Goal: Task Accomplishment & Management: Use online tool/utility

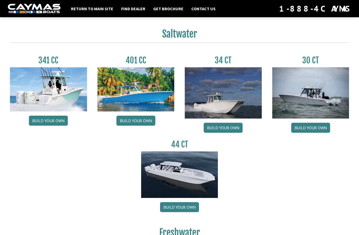
scroll to position [225, 0]
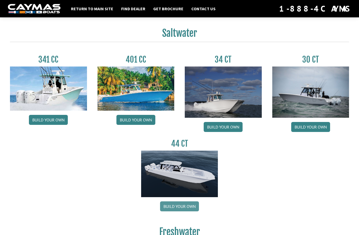
click at [189, 209] on link "Build your own" at bounding box center [179, 206] width 39 height 10
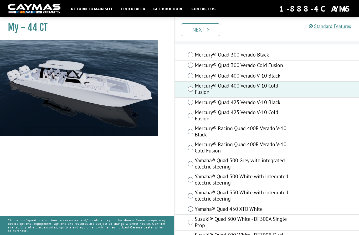
scroll to position [22, 0]
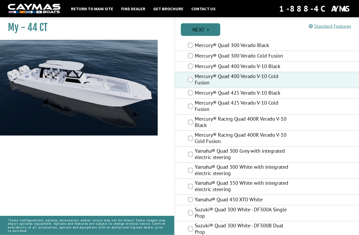
click at [210, 33] on link "Next" at bounding box center [200, 29] width 39 height 13
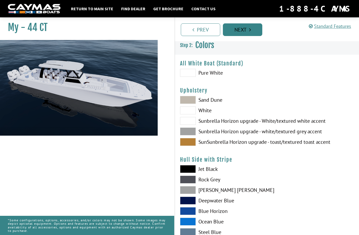
scroll to position [0, 0]
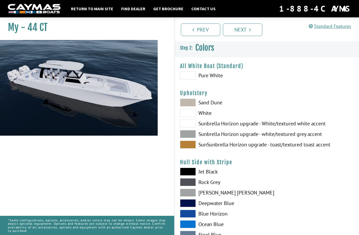
click at [216, 104] on label "Sand Dune" at bounding box center [221, 103] width 82 height 8
click at [202, 115] on label "White" at bounding box center [221, 113] width 82 height 8
click at [197, 132] on label "Sunbrella Horizon upgrade - white/textured grey accent" at bounding box center [221, 134] width 82 height 8
click at [187, 213] on span at bounding box center [188, 214] width 16 height 8
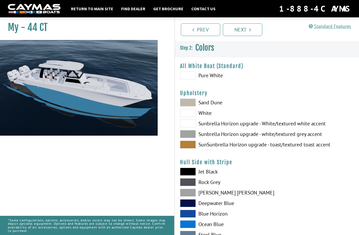
click at [188, 228] on span at bounding box center [188, 224] width 16 height 8
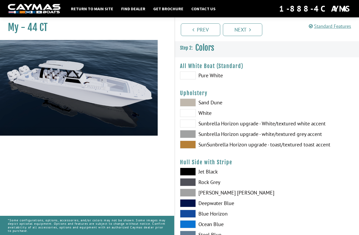
click at [191, 206] on span at bounding box center [188, 203] width 16 height 8
click at [188, 207] on span at bounding box center [188, 203] width 16 height 8
click at [189, 218] on span at bounding box center [188, 214] width 16 height 8
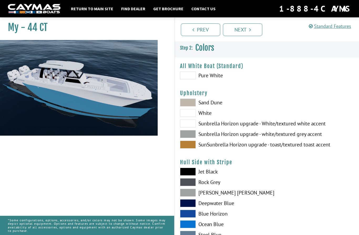
click at [191, 228] on span at bounding box center [188, 224] width 16 height 8
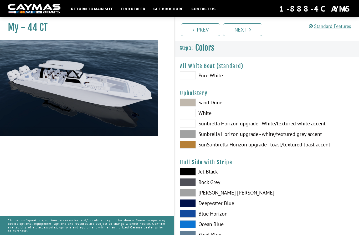
click at [189, 214] on span at bounding box center [188, 214] width 16 height 8
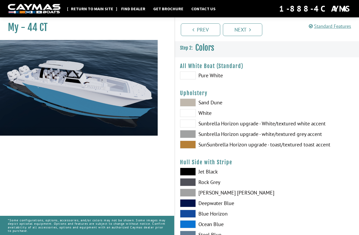
click at [89, 11] on link "Return to main site" at bounding box center [92, 8] width 48 height 7
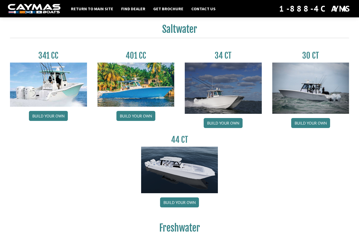
scroll to position [228, 0]
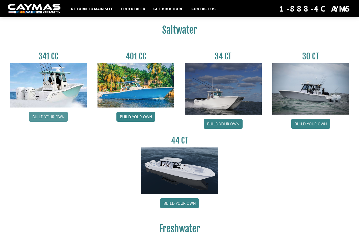
click at [36, 121] on link "Build your own" at bounding box center [48, 117] width 39 height 10
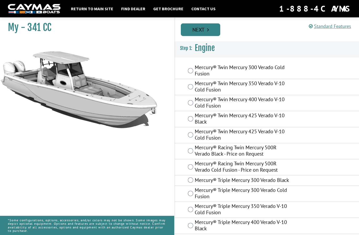
click at [211, 31] on link "Next" at bounding box center [200, 29] width 39 height 13
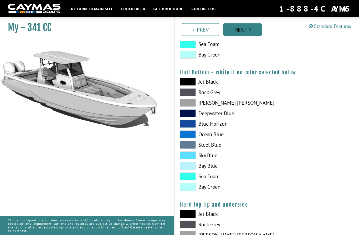
scroll to position [350, 0]
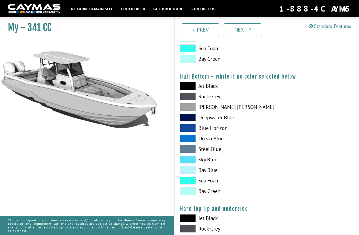
click at [214, 185] on label "Sea Foam" at bounding box center [221, 181] width 82 height 8
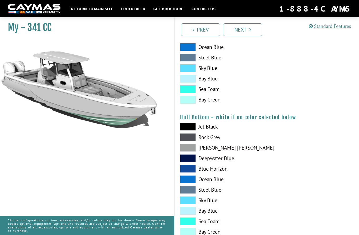
scroll to position [276, 0]
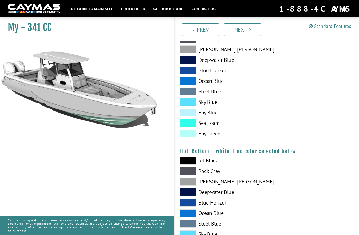
click at [190, 125] on span at bounding box center [188, 123] width 16 height 8
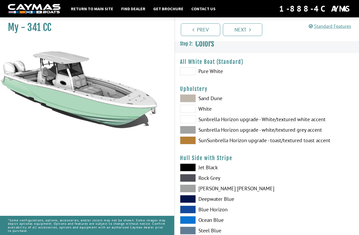
scroll to position [0, 0]
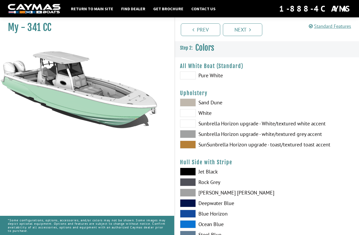
click at [224, 137] on label "Sunbrella Horizon upgrade - white/textured grey accent" at bounding box center [221, 134] width 82 height 8
click at [197, 147] on label "SunSunbrella Horizon upgrade - toast/textured toast accent" at bounding box center [221, 145] width 82 height 8
click at [199, 111] on label "White" at bounding box center [221, 113] width 82 height 8
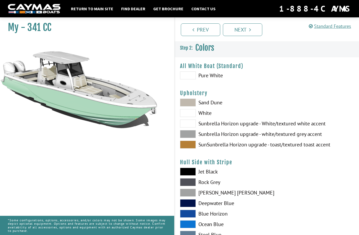
click at [198, 143] on label "SunSunbrella Horizon upgrade - toast/textured toast accent" at bounding box center [221, 145] width 82 height 8
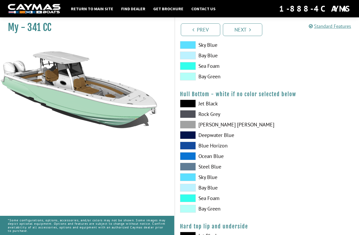
click at [221, 116] on label "Rock Grey" at bounding box center [221, 114] width 82 height 8
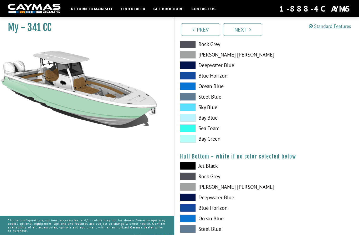
scroll to position [241, 0]
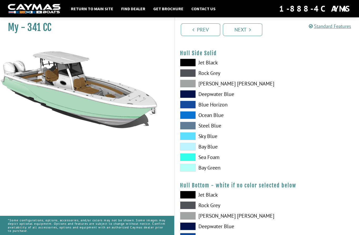
click at [220, 75] on label "Rock Grey" at bounding box center [221, 73] width 82 height 8
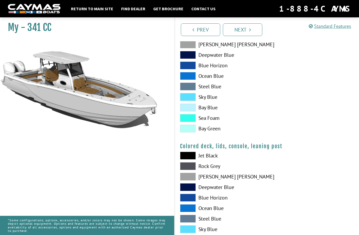
scroll to position [569, 0]
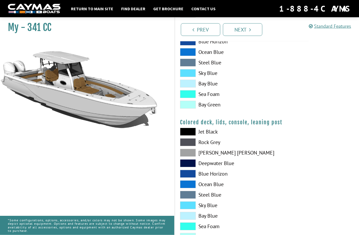
click at [207, 209] on label "Sky Blue" at bounding box center [221, 206] width 82 height 8
click at [189, 135] on span at bounding box center [188, 132] width 16 height 8
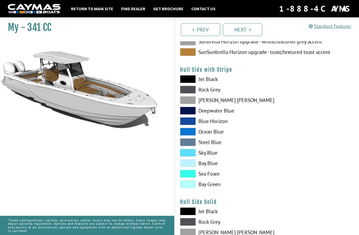
scroll to position [0, 0]
